Goal: Information Seeking & Learning: Find specific fact

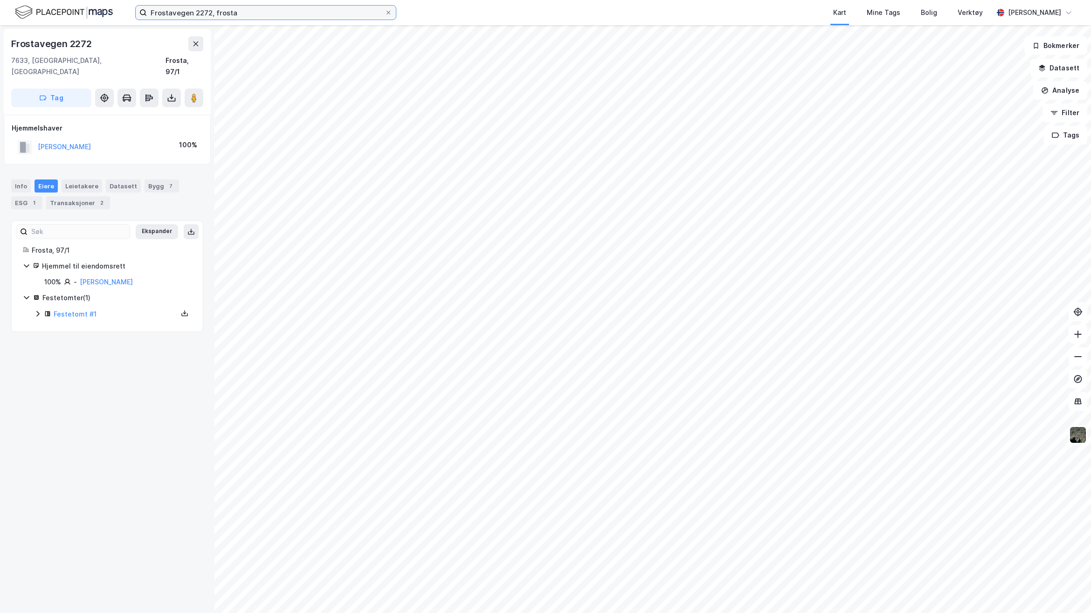
drag, startPoint x: 0, startPoint y: 0, endPoint x: 82, endPoint y: 2, distance: 82.5
click at [82, 2] on div "Frostavegen 2272, frosta Kart Mine Tags Bolig Verktøy [PERSON_NAME]" at bounding box center [545, 12] width 1091 height 25
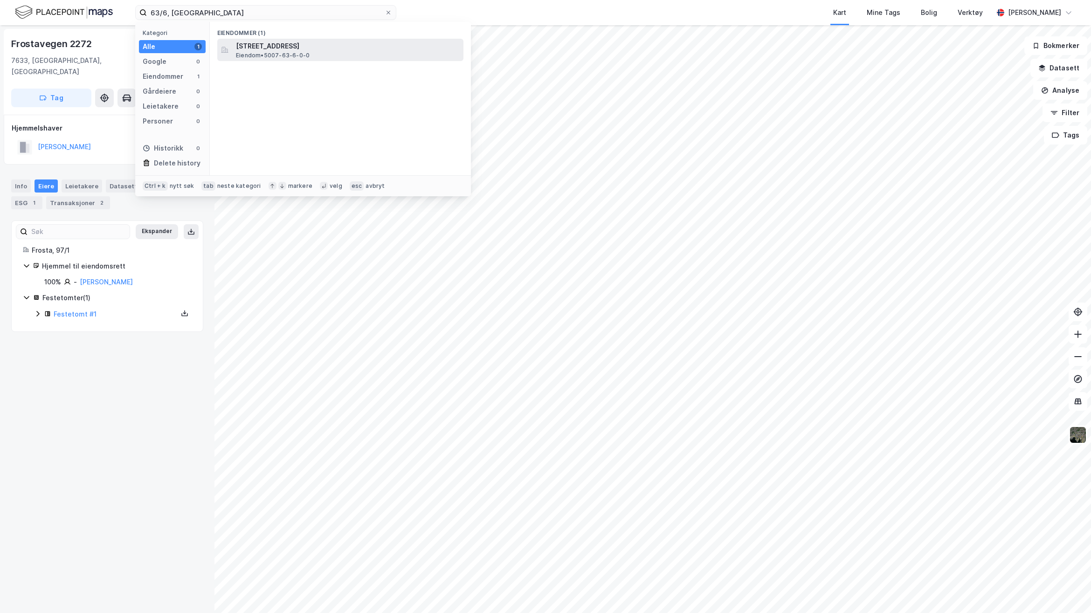
click at [350, 54] on div "[STREET_ADDRESS], NAMSOS Eiendom • 5007-63-6-0-0" at bounding box center [349, 50] width 226 height 19
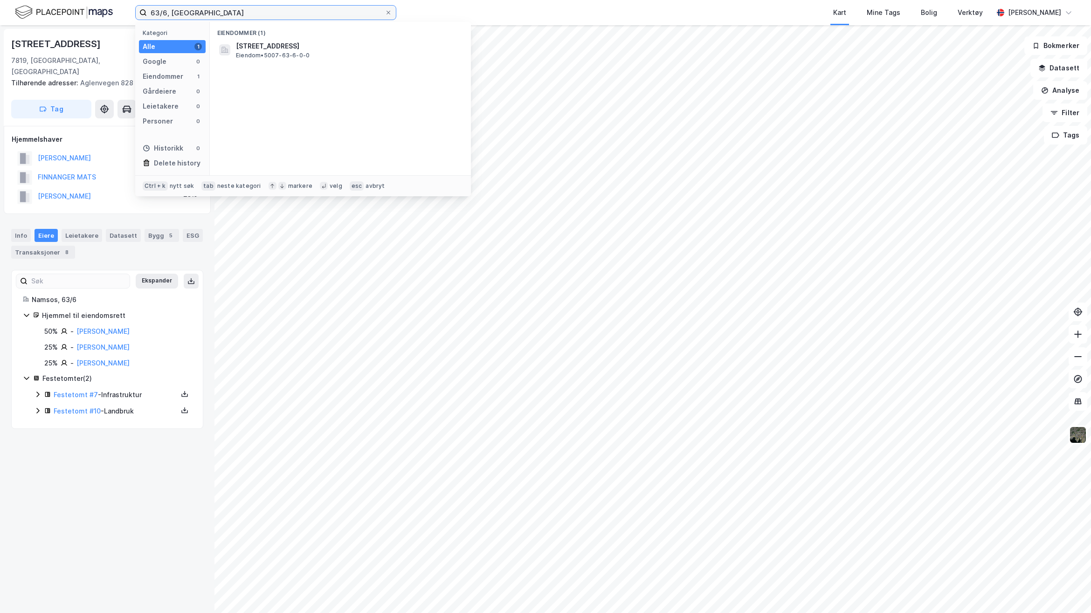
drag, startPoint x: 242, startPoint y: 17, endPoint x: 108, endPoint y: 26, distance: 134.5
click at [111, 19] on div "63/6, Namsos Kategori Alle 1 Google 0 Eiendommer 1 Gårdeiere 0 Leietakere 0 Per…" at bounding box center [545, 12] width 1091 height 25
click at [279, 43] on span "5054-134-43-0-0" at bounding box center [267, 46] width 62 height 11
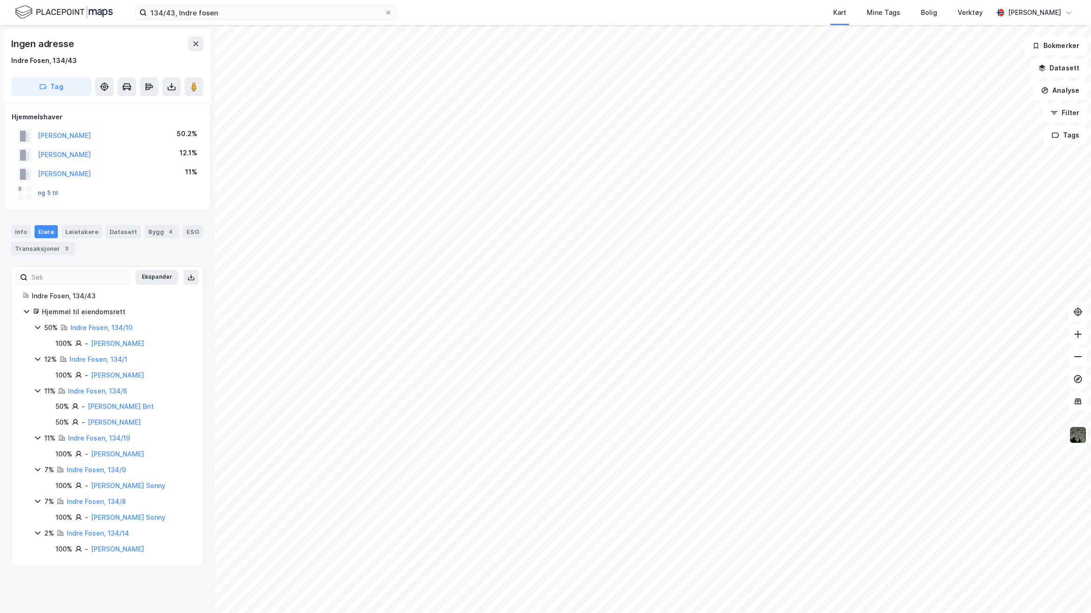
click at [0, 0] on button "og 5 til" at bounding box center [0, 0] width 0 height 0
click at [173, 82] on icon at bounding box center [171, 86] width 9 height 9
click at [163, 106] on div "Last ned grunnbok" at bounding box center [131, 105] width 99 height 15
click at [175, 14] on input "134/43, Indre fosen" at bounding box center [266, 13] width 238 height 14
click at [250, 8] on input "134/43/3, Indre fosen" at bounding box center [266, 13] width 238 height 14
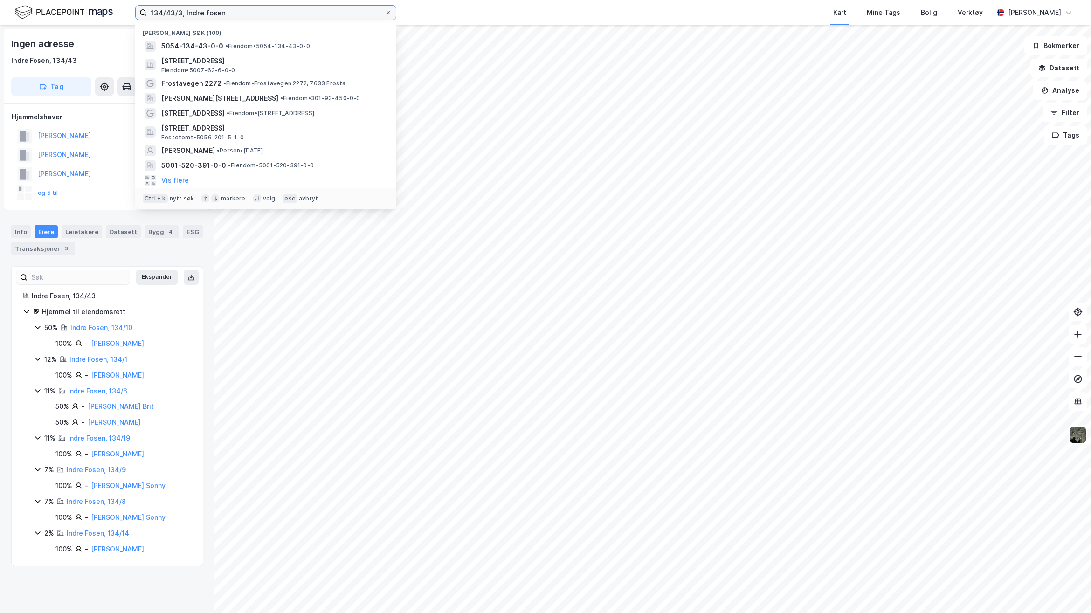
drag, startPoint x: 265, startPoint y: 12, endPoint x: -85, endPoint y: 14, distance: 349.6
click at [0, 14] on html "134/43/3, Indre fosen Nylige søk [PHONE_NUMBER] • Eiendom • 5054-134-43-0-0 Agl…" at bounding box center [545, 306] width 1091 height 613
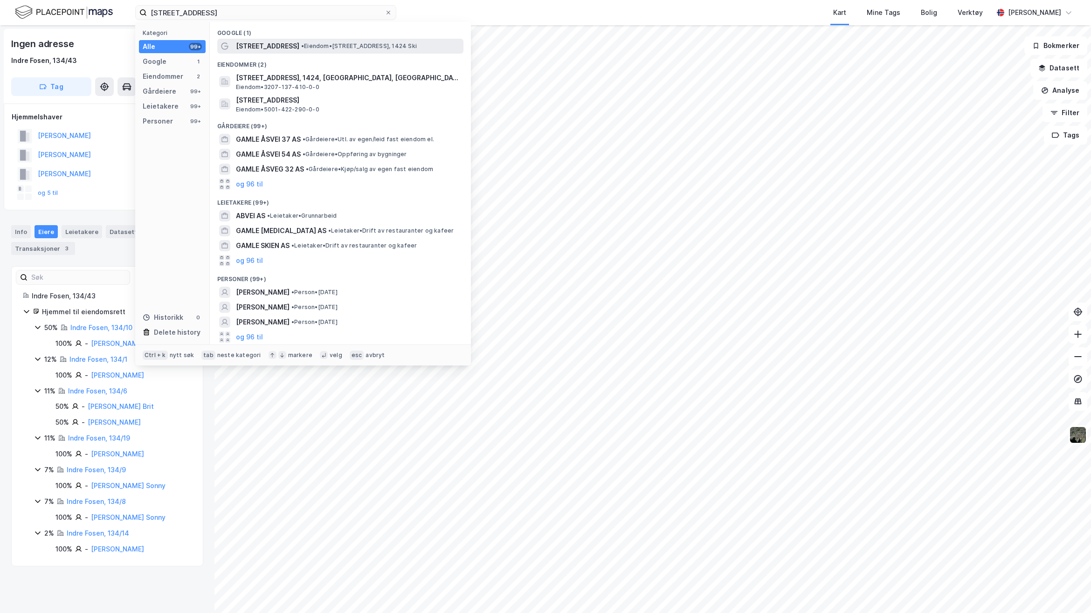
click at [251, 47] on span "[STREET_ADDRESS]" at bounding box center [267, 46] width 63 height 11
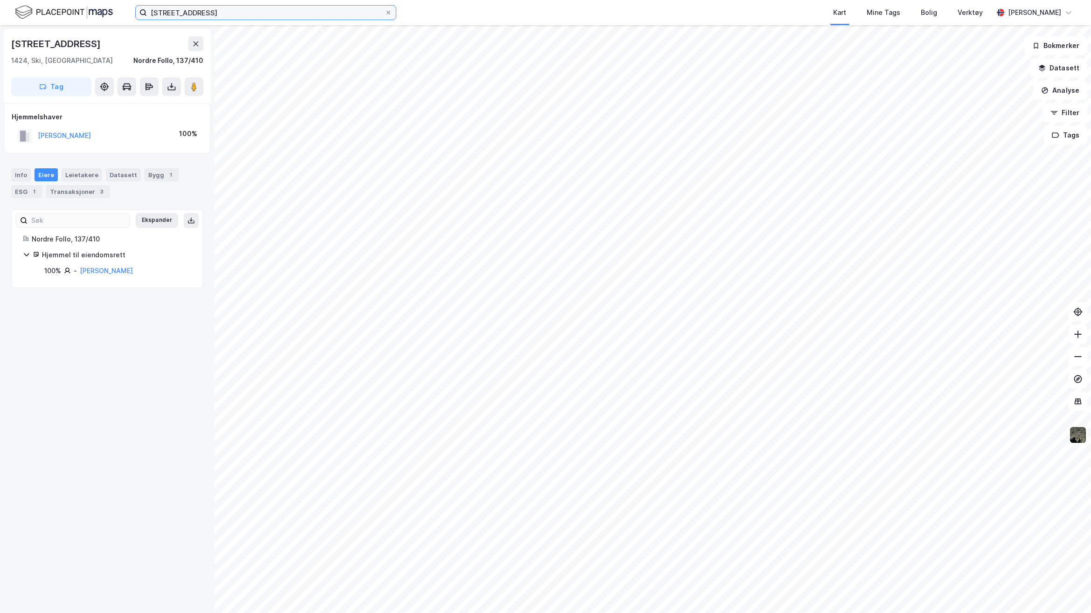
click at [251, 7] on input "[STREET_ADDRESS]" at bounding box center [266, 13] width 238 height 14
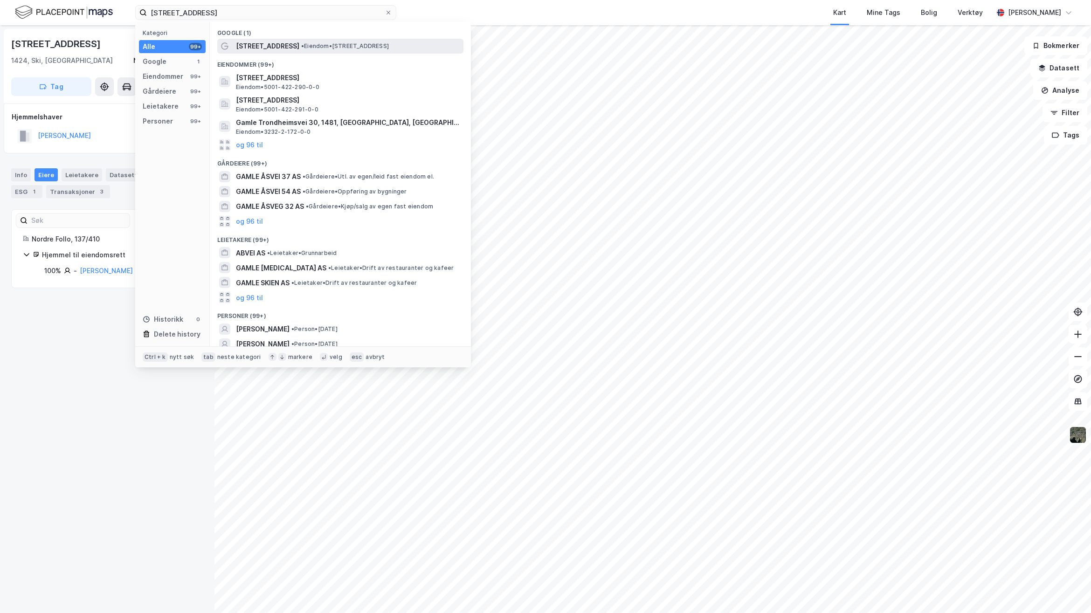
click at [268, 51] on span "[STREET_ADDRESS]" at bounding box center [267, 46] width 63 height 11
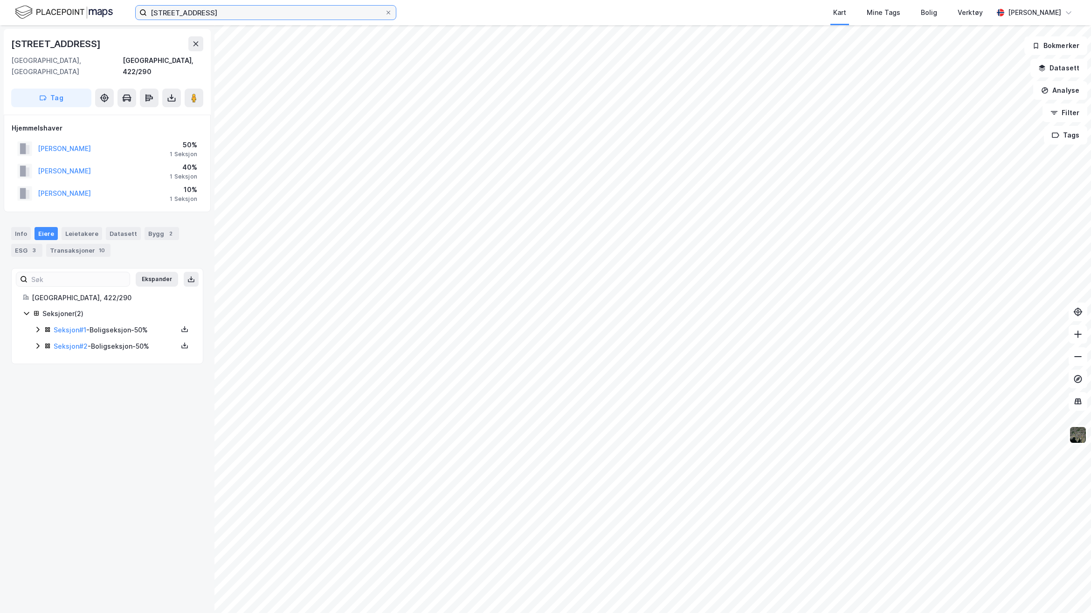
drag, startPoint x: 259, startPoint y: 10, endPoint x: 133, endPoint y: 7, distance: 125.9
click at [133, 7] on div "[STREET_ADDRESS] Kart Mine Tags Bolig Verktøy [PERSON_NAME]" at bounding box center [545, 12] width 1091 height 25
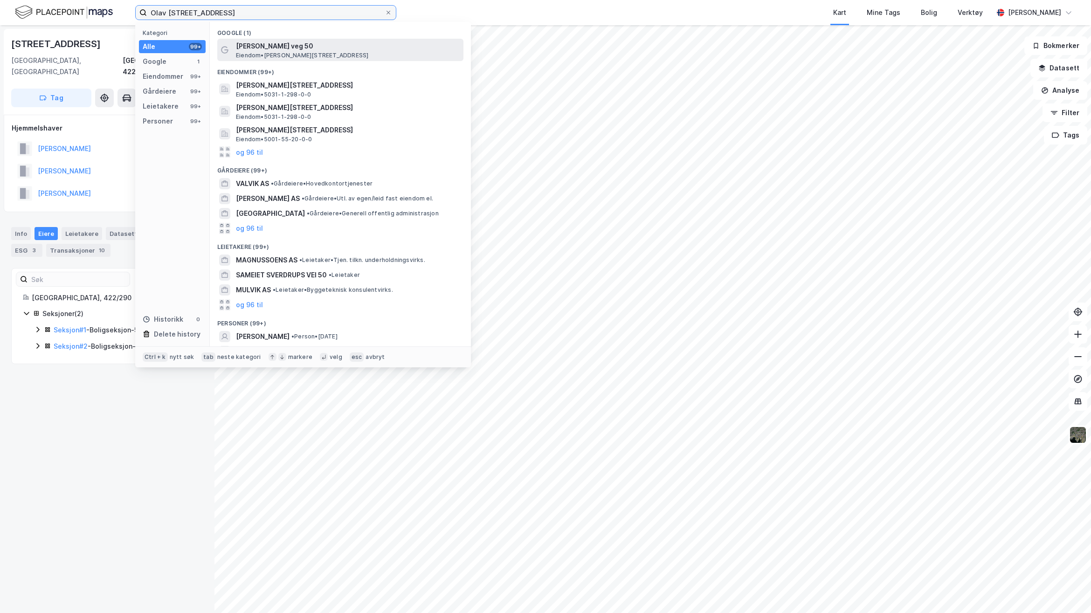
type input "Olav [STREET_ADDRESS]"
click at [299, 48] on span "[PERSON_NAME] veg 50" at bounding box center [348, 46] width 224 height 11
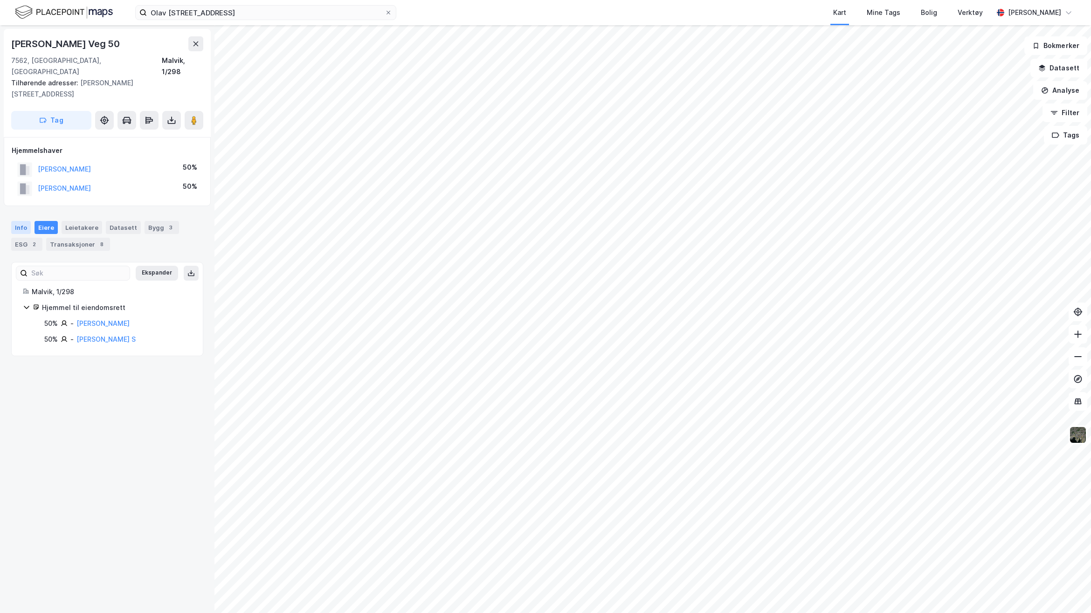
click at [21, 221] on div "Info" at bounding box center [21, 227] width 20 height 13
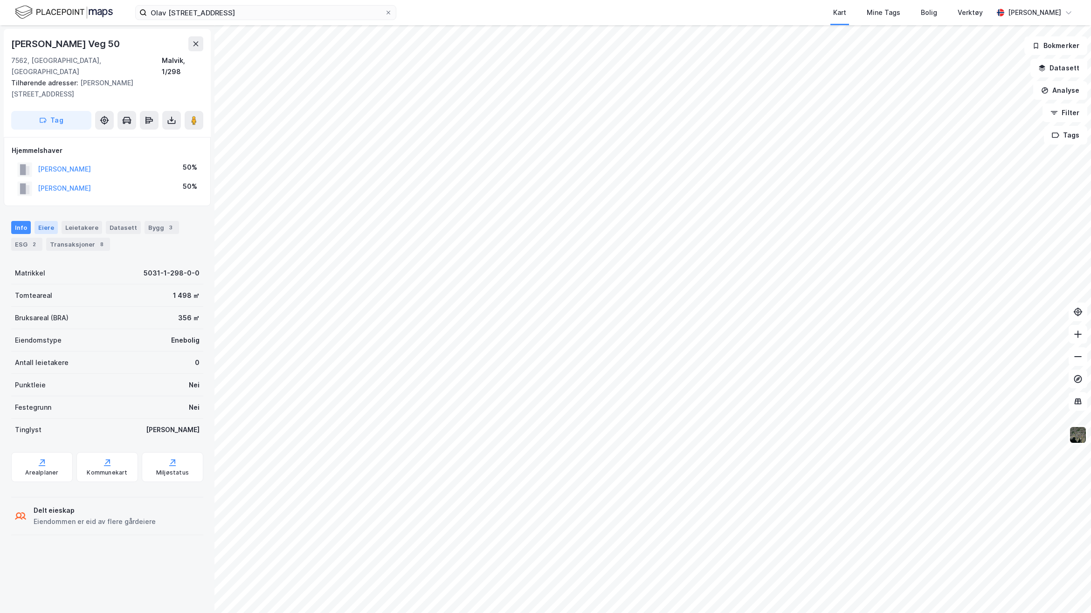
click at [47, 221] on div "Eiere" at bounding box center [45, 227] width 23 height 13
